Goal: Navigation & Orientation: Find specific page/section

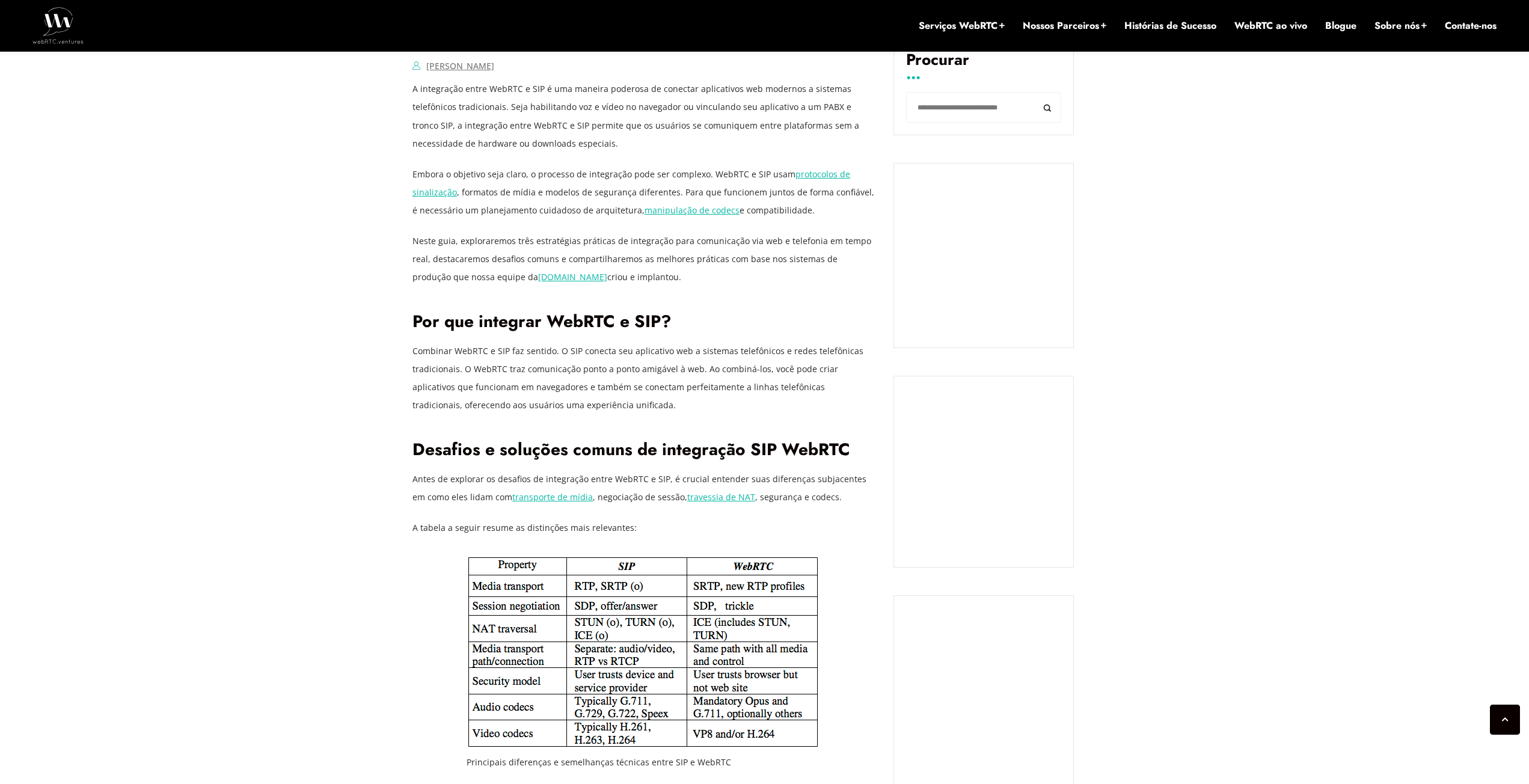
scroll to position [872, 0]
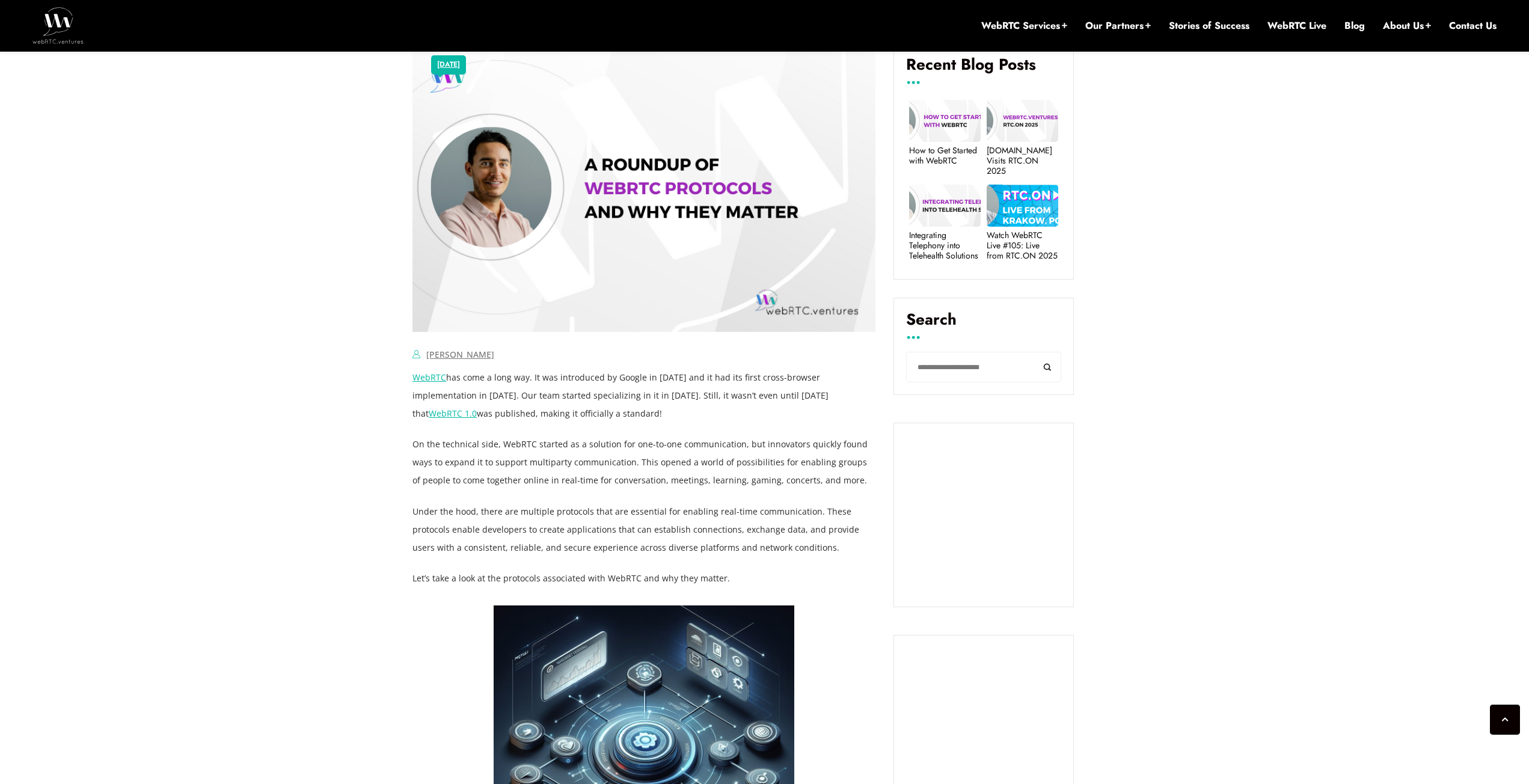
scroll to position [493, 0]
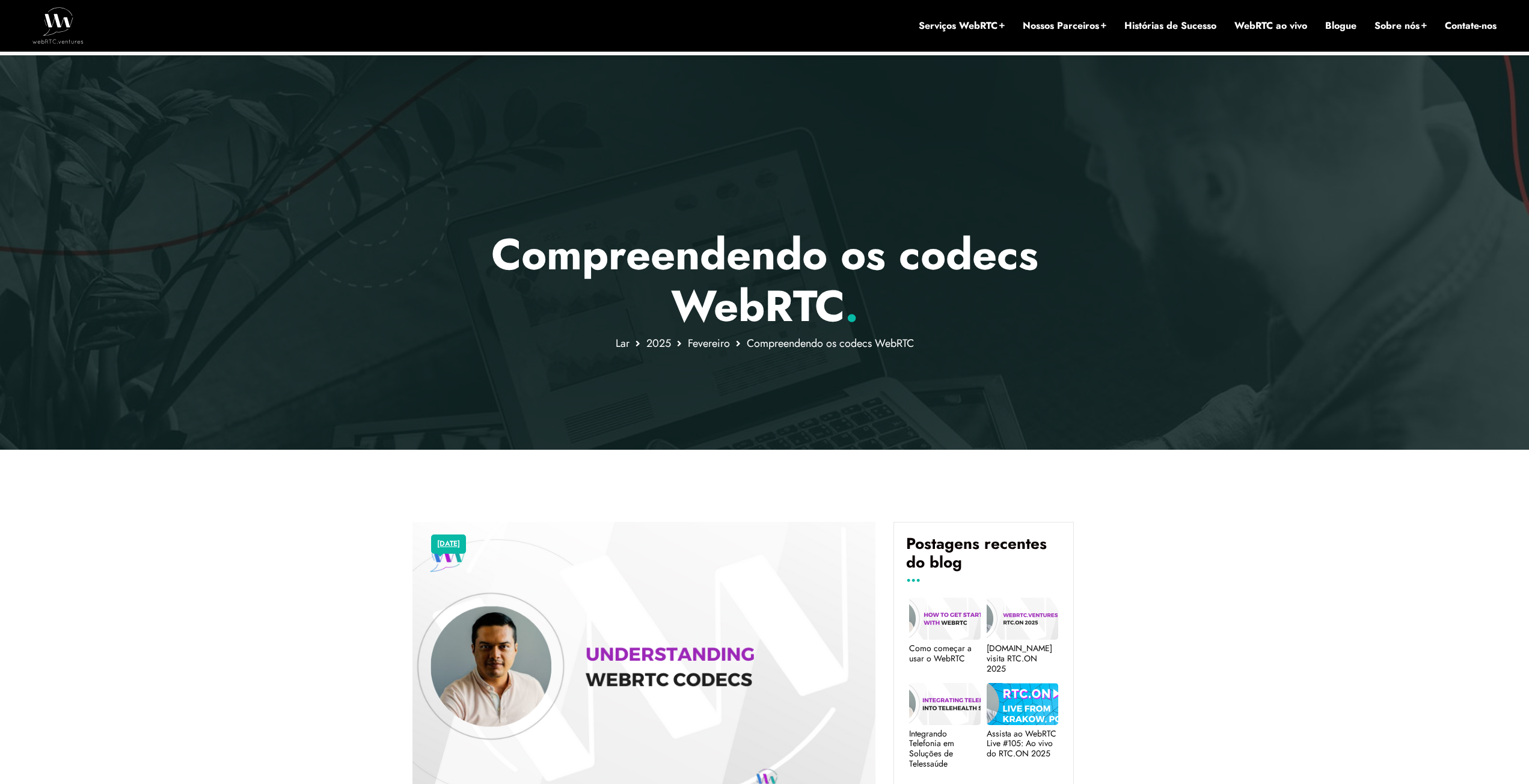
scroll to position [30, 0]
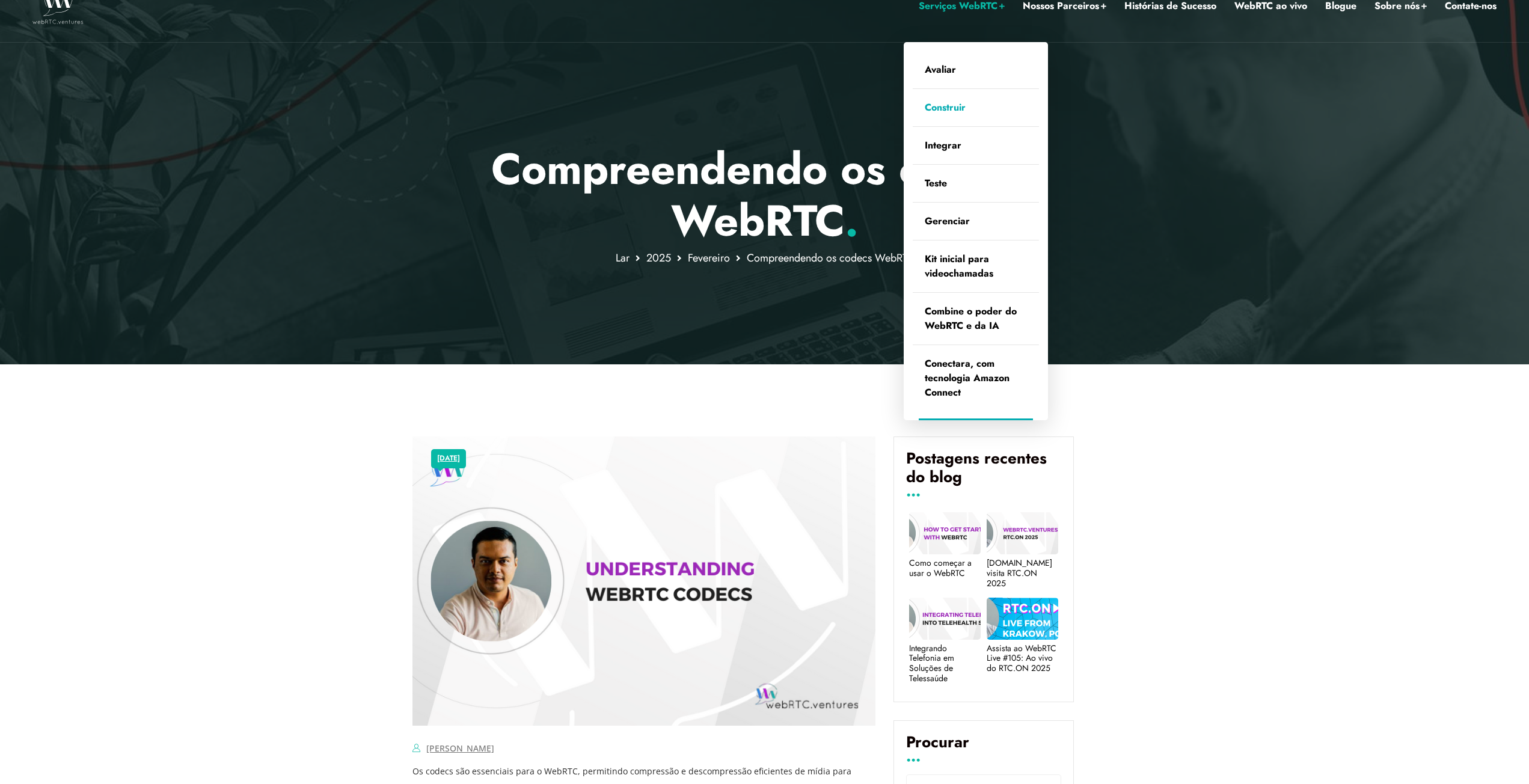
click at [941, 105] on font "Construir" at bounding box center [945, 107] width 41 height 14
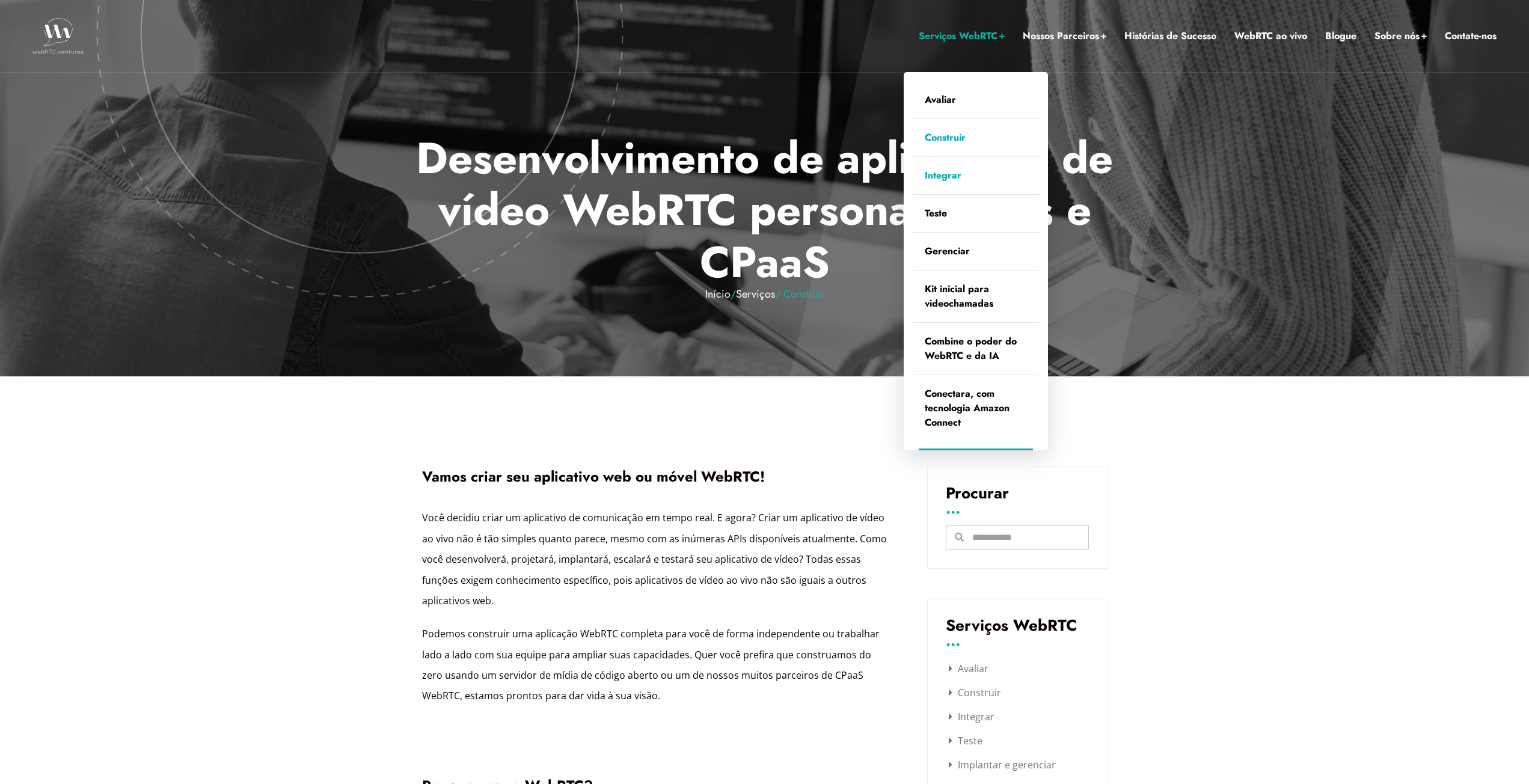
click at [932, 177] on font "Integrar" at bounding box center [942, 175] width 37 height 14
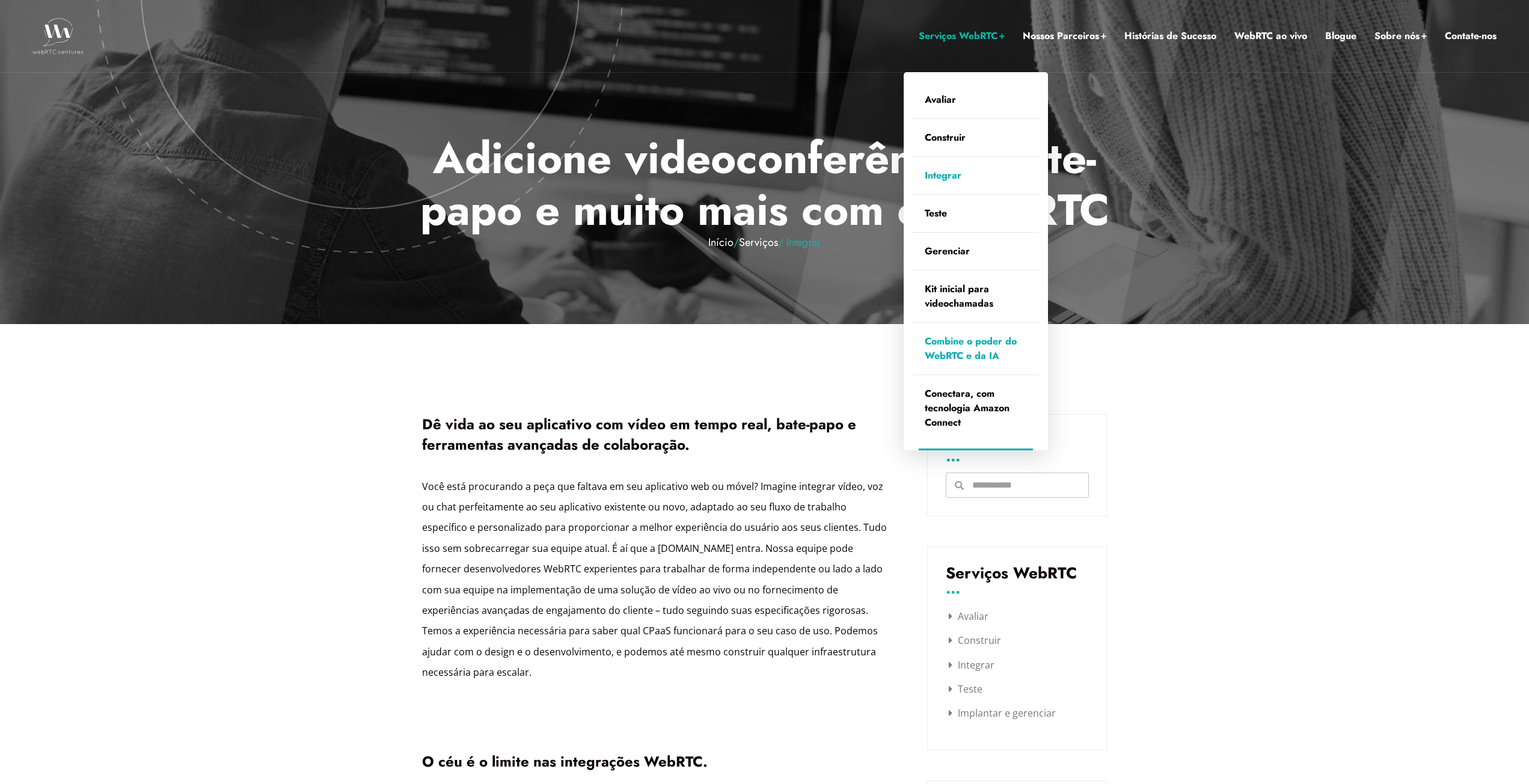
click at [956, 358] on font "Combine o poder do WebRTC e da IA" at bounding box center [970, 348] width 92 height 28
click at [958, 36] on font "Serviços WebRTC" at bounding box center [958, 36] width 79 height 14
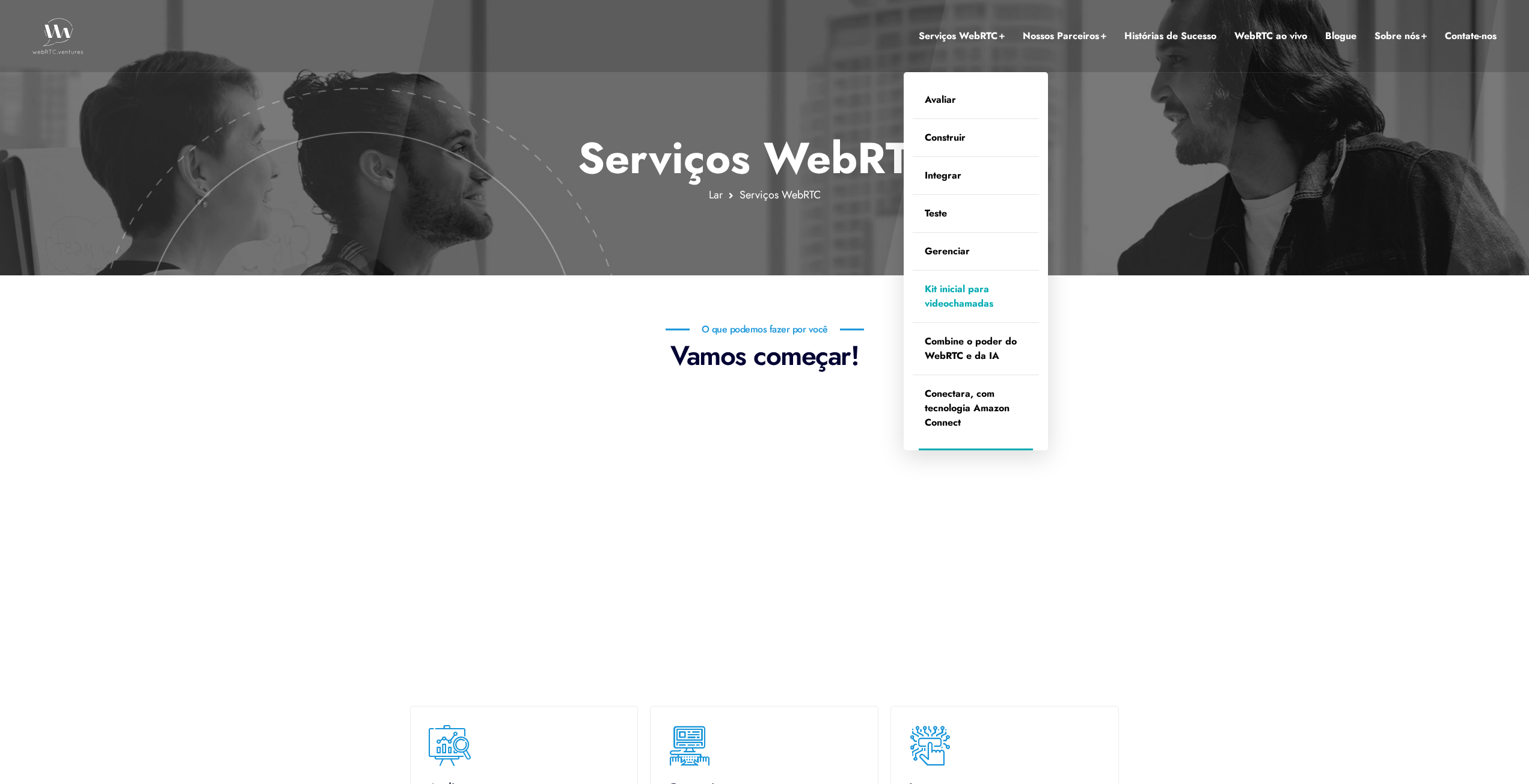
click at [958, 301] on font "Kit inicial para videochamadas" at bounding box center [958, 296] width 69 height 28
